Goal: Find contact information: Find contact information

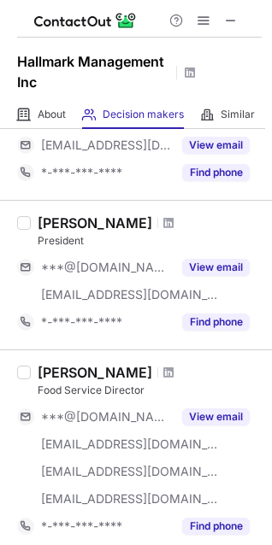
scroll to position [121, 0]
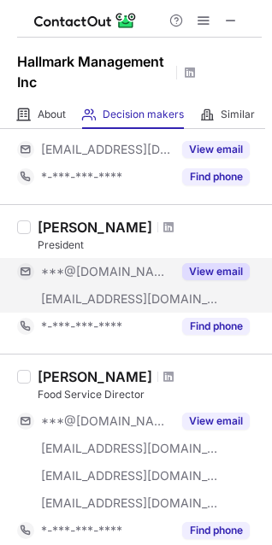
click at [190, 277] on button "View email" at bounding box center [215, 271] width 67 height 17
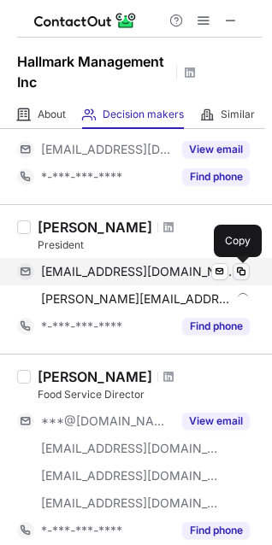
click at [246, 273] on span at bounding box center [241, 272] width 14 height 14
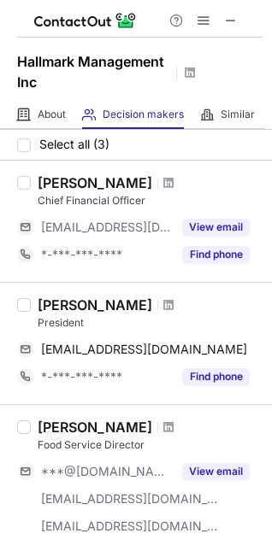
scroll to position [48, 0]
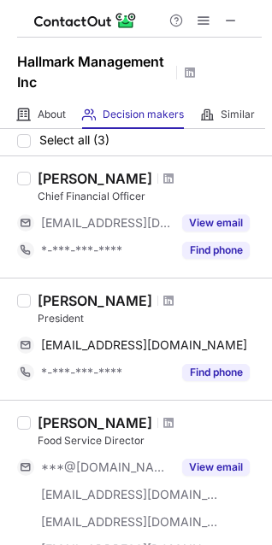
drag, startPoint x: 196, startPoint y: 372, endPoint x: 179, endPoint y: 281, distance: 92.8
click at [179, 281] on div "Ron Valiga President rvhallmark@aol.com Send email Copy *-***-***-**** Find pho…" at bounding box center [136, 339] width 272 height 122
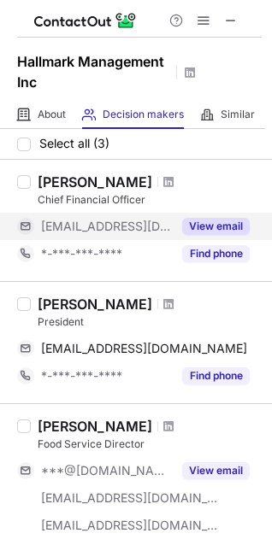
scroll to position [41, 0]
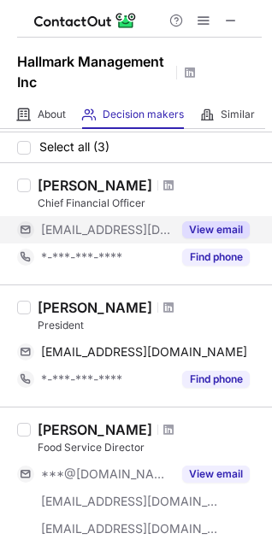
click at [197, 227] on button "View email" at bounding box center [215, 229] width 67 height 17
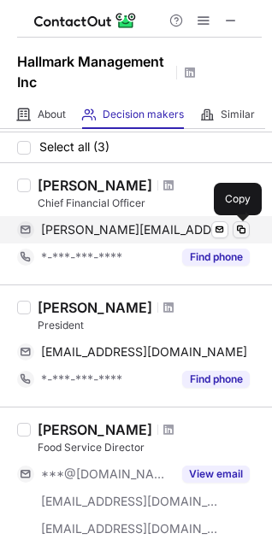
click at [245, 229] on span at bounding box center [241, 230] width 14 height 14
